Goal: Task Accomplishment & Management: Manage account settings

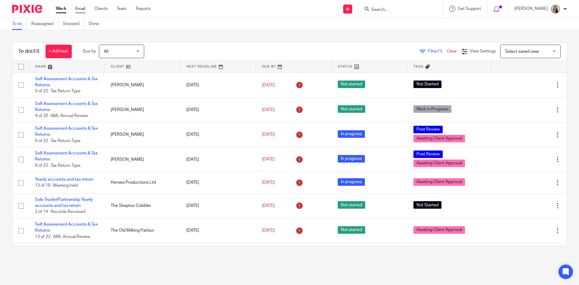
click at [80, 8] on link "Email" at bounding box center [80, 9] width 10 height 6
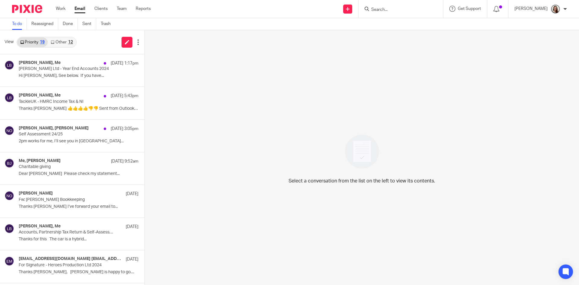
click at [70, 41] on div "12" at bounding box center [70, 42] width 5 height 4
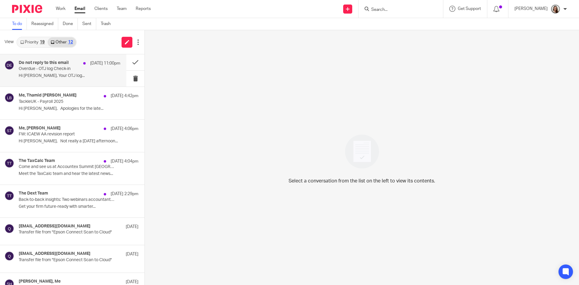
click at [84, 70] on p "Overdue - OTJ log Check-in" at bounding box center [59, 68] width 81 height 5
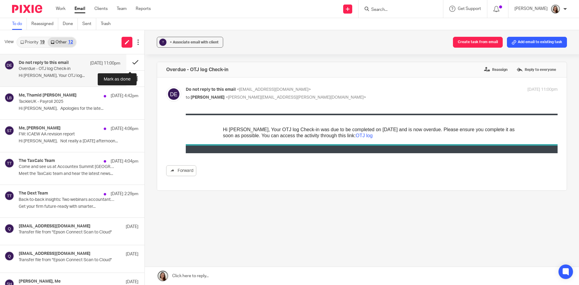
click at [129, 63] on button at bounding box center [135, 62] width 18 height 16
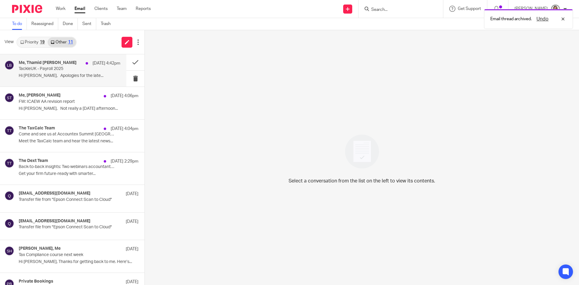
click at [73, 71] on p "TackleUK - Payroll 2025" at bounding box center [59, 68] width 81 height 5
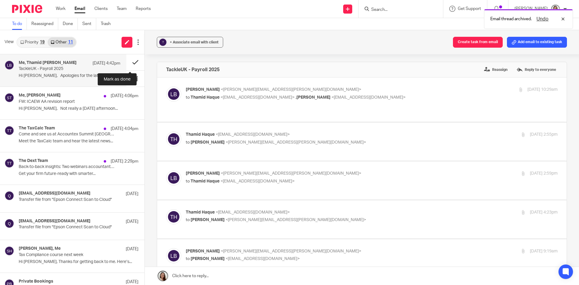
click at [130, 62] on button at bounding box center [135, 62] width 18 height 16
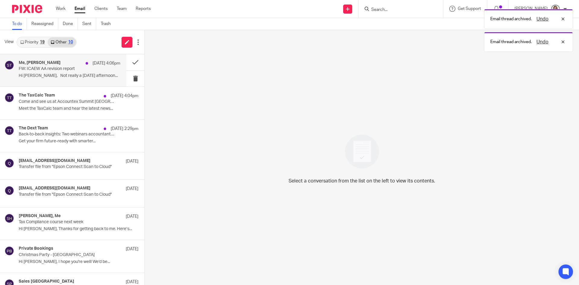
click at [78, 69] on p "FW: ICAEW AA revision report" at bounding box center [59, 68] width 81 height 5
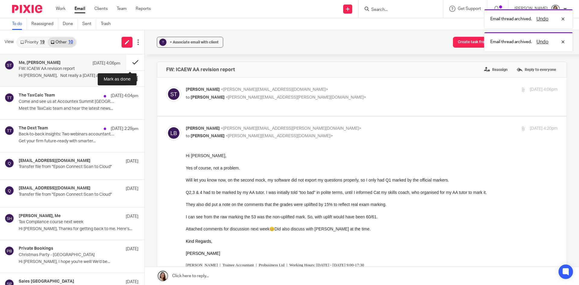
click at [131, 60] on button at bounding box center [135, 62] width 18 height 16
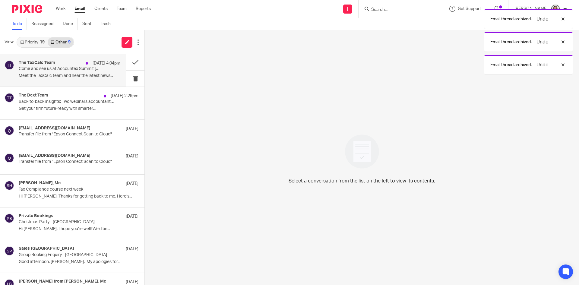
click at [68, 71] on p "Come and see us at Accountex Summit [GEOGRAPHIC_DATA]" at bounding box center [59, 68] width 81 height 5
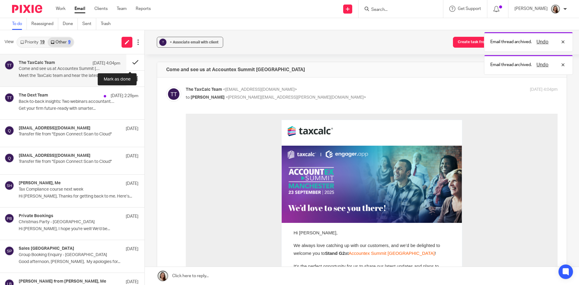
click at [128, 60] on button at bounding box center [135, 62] width 18 height 16
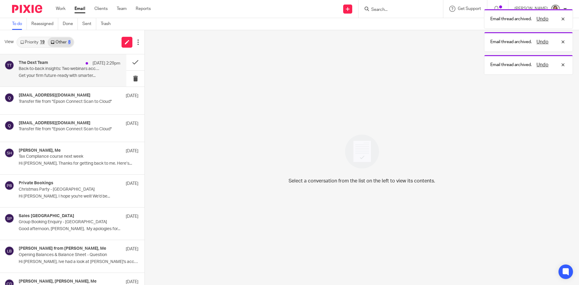
click at [80, 71] on p "Back-to-back insights: Two webinars accountants can’t miss" at bounding box center [59, 68] width 81 height 5
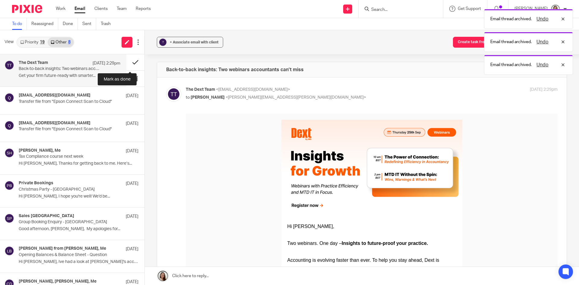
click at [133, 63] on button at bounding box center [135, 62] width 18 height 16
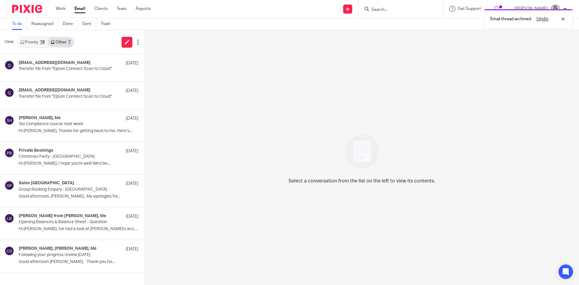
drag, startPoint x: 39, startPoint y: 43, endPoint x: 45, endPoint y: 42, distance: 6.5
click at [39, 43] on link "Priority 19" at bounding box center [32, 42] width 30 height 10
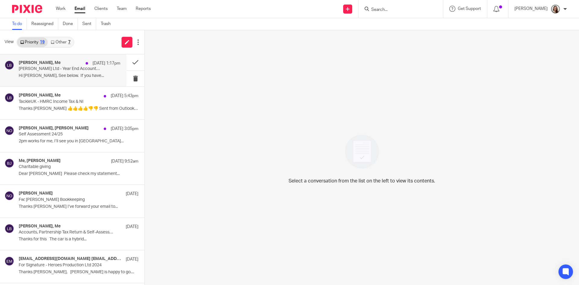
click at [61, 64] on div "[PERSON_NAME], Me [DATE] 1:17pm" at bounding box center [70, 63] width 102 height 6
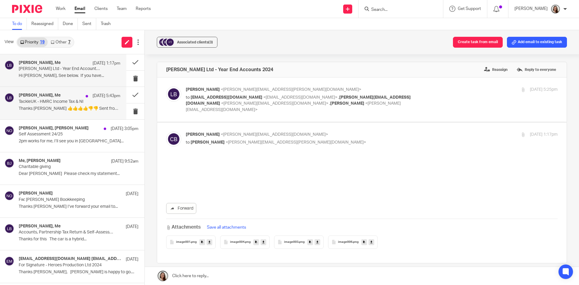
click at [62, 99] on p "TackleUK - HMRC Income Tax & NI" at bounding box center [59, 101] width 81 height 5
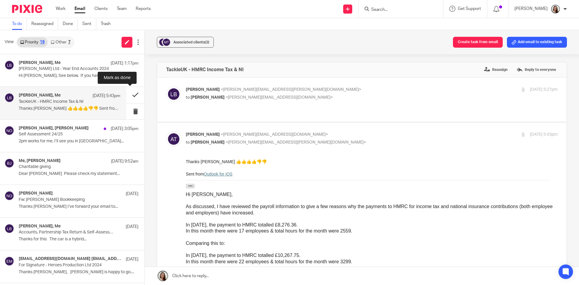
click at [130, 96] on button at bounding box center [135, 95] width 18 height 16
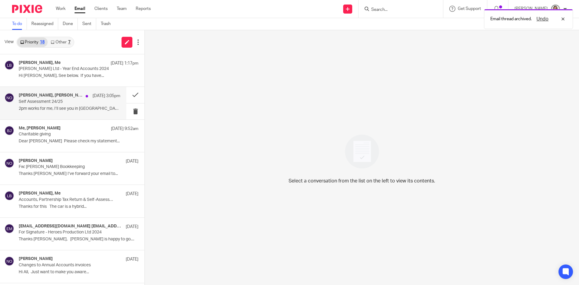
click at [69, 100] on p "Self Assessment 24/25" at bounding box center [59, 101] width 81 height 5
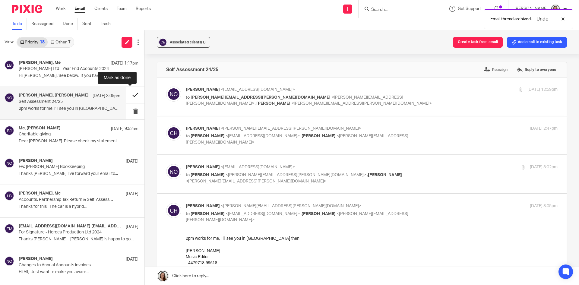
click at [129, 97] on button at bounding box center [135, 95] width 18 height 16
